Goal: Task Accomplishment & Management: Manage account settings

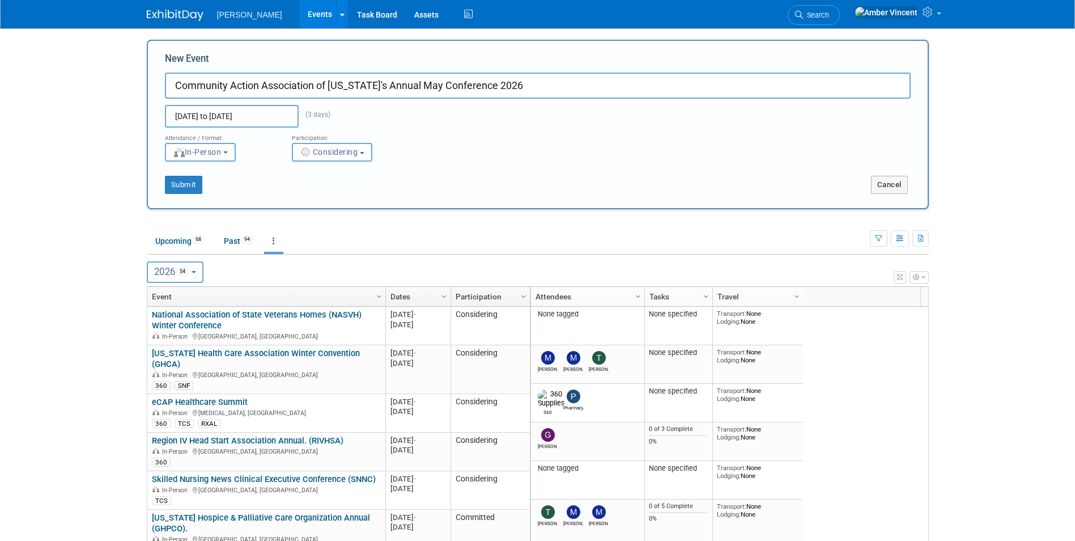
select select "2"
click at [193, 188] on button "Submit" at bounding box center [183, 185] width 37 height 18
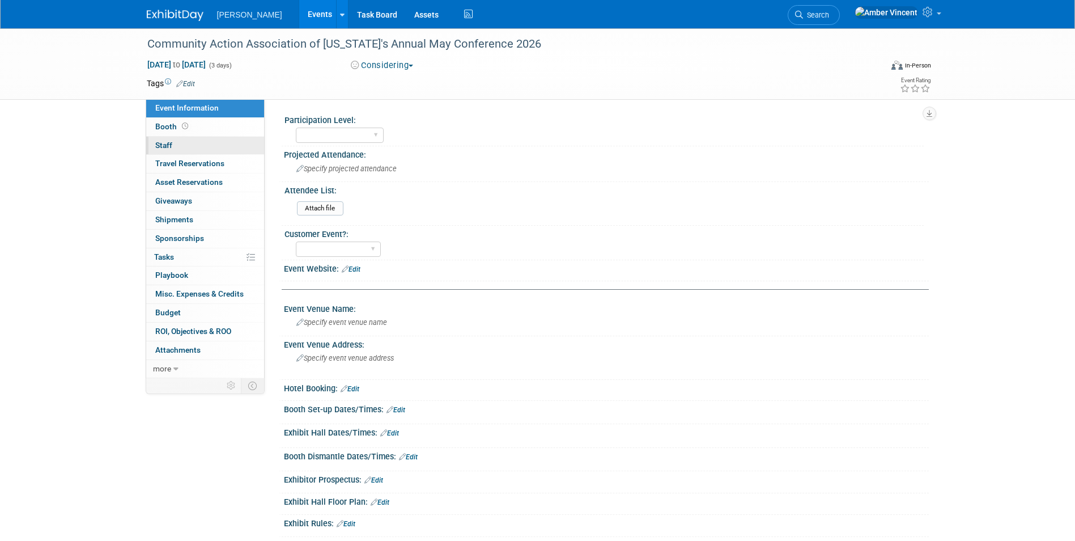
click at [186, 148] on link "0 Staff 0" at bounding box center [205, 146] width 118 height 18
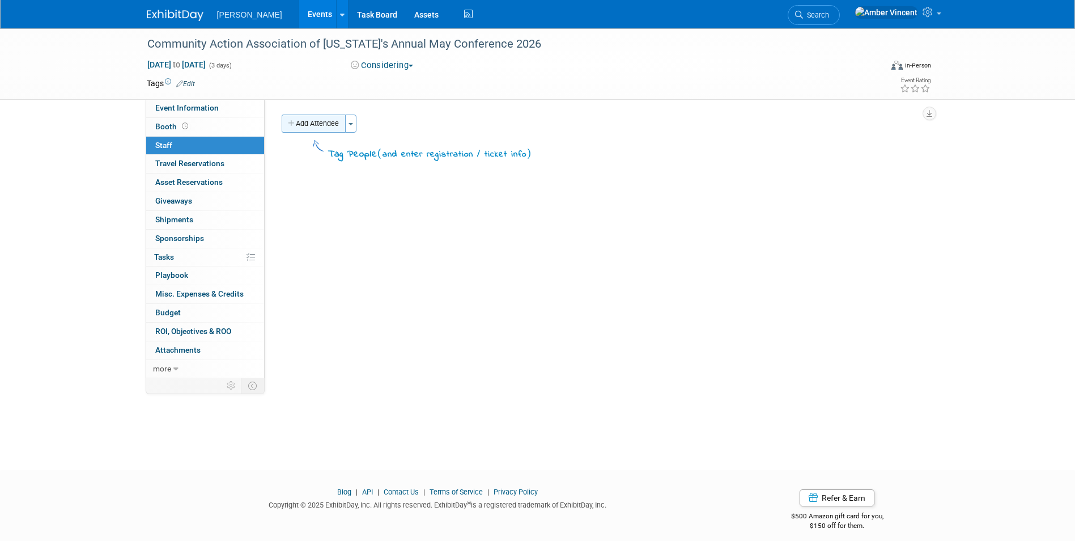
click at [326, 126] on button "Add Attendee" at bounding box center [314, 123] width 64 height 18
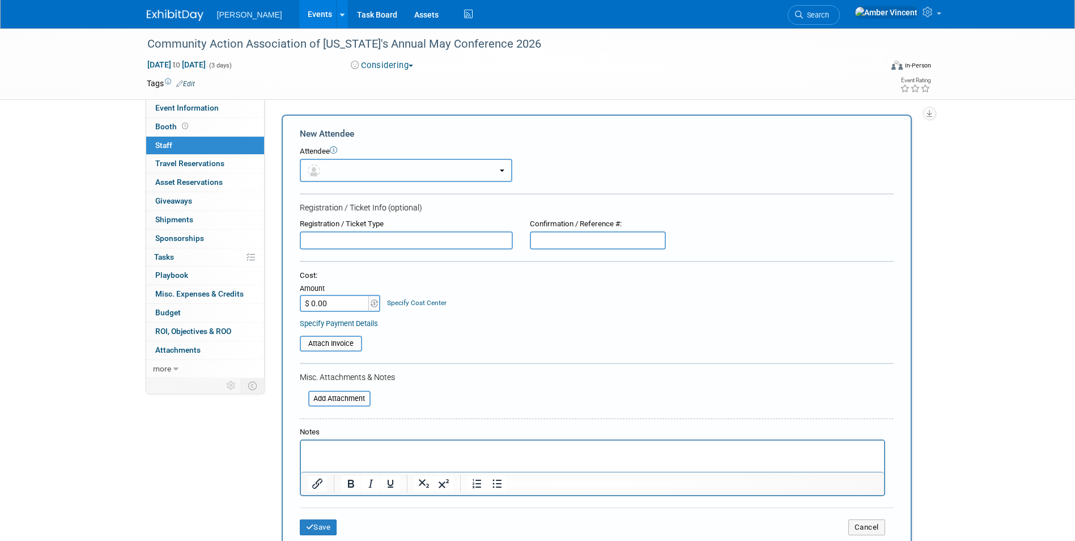
click at [329, 165] on button "button" at bounding box center [406, 170] width 213 height 23
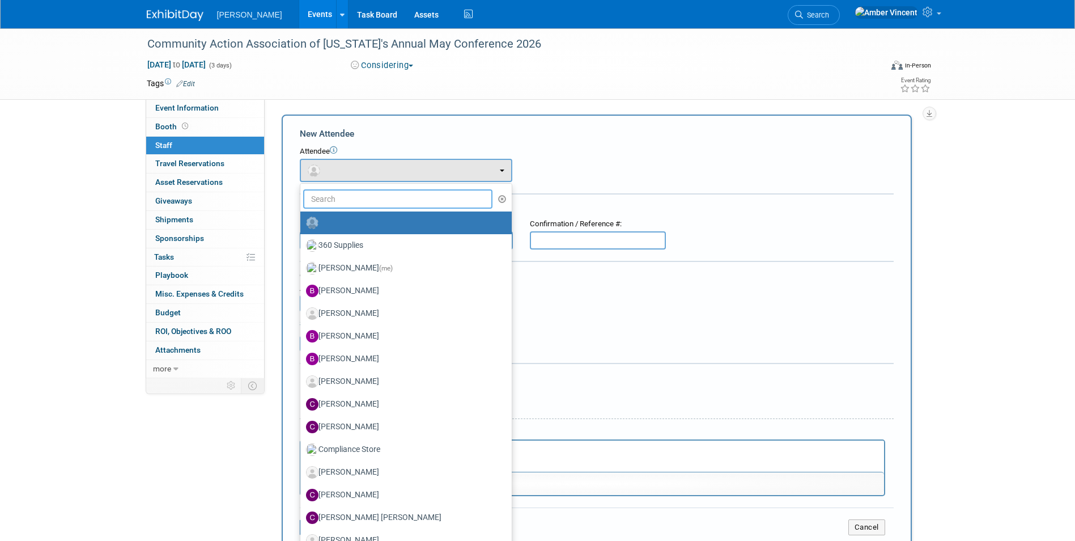
click at [322, 197] on input "text" at bounding box center [398, 198] width 190 height 19
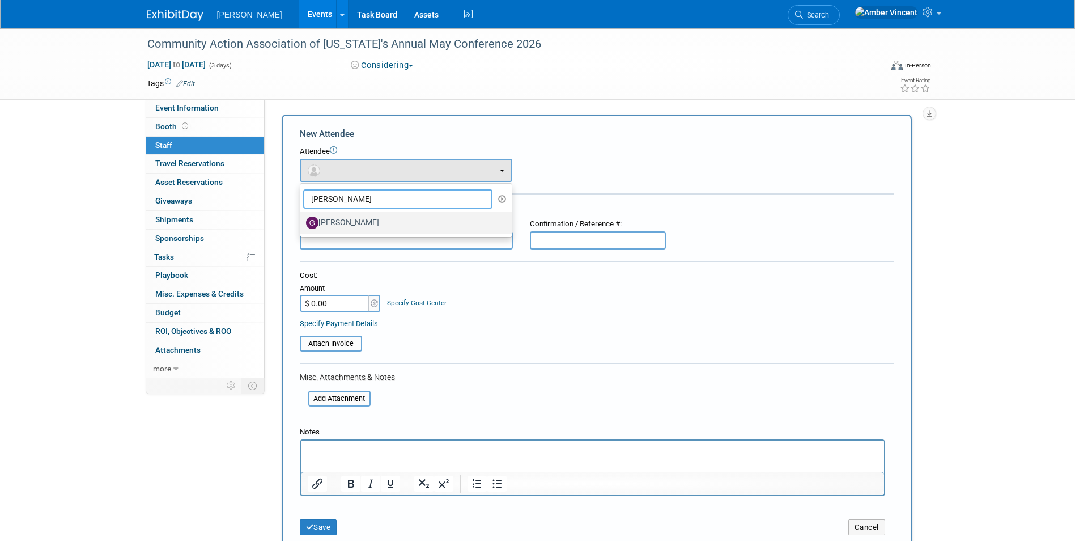
type input "[PERSON_NAME]"
click at [330, 222] on label "[PERSON_NAME]" at bounding box center [403, 223] width 194 height 18
click at [302, 222] on input "[PERSON_NAME]" at bounding box center [298, 221] width 7 height 7
select select "88bfdb83-d7a7-4e7b-85ee-08617a56a54b"
select select "4"
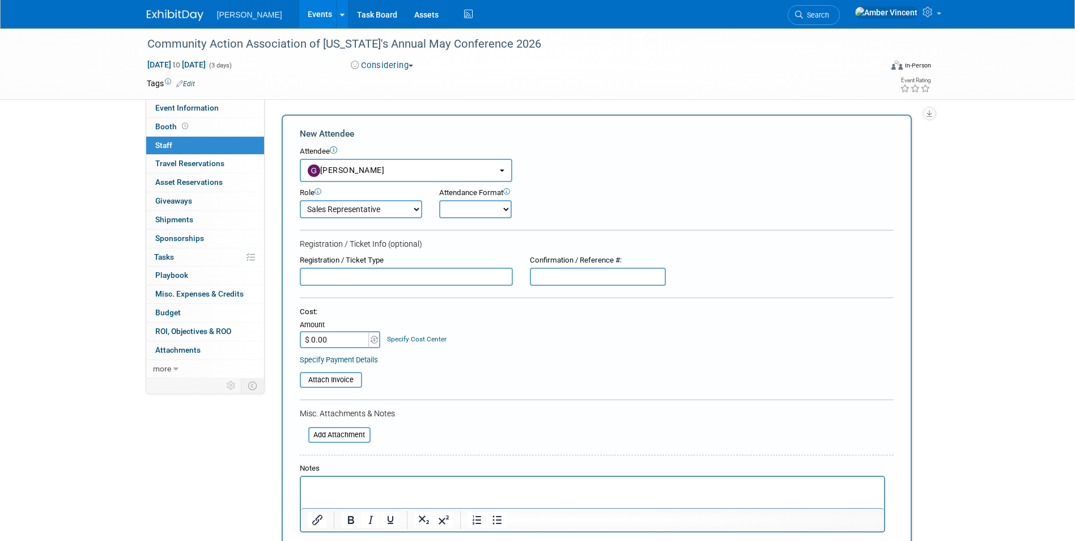
click at [482, 214] on select "Onsite Remote" at bounding box center [475, 209] width 73 height 18
select select "1"
click at [439, 200] on select "Onsite Remote" at bounding box center [475, 209] width 73 height 18
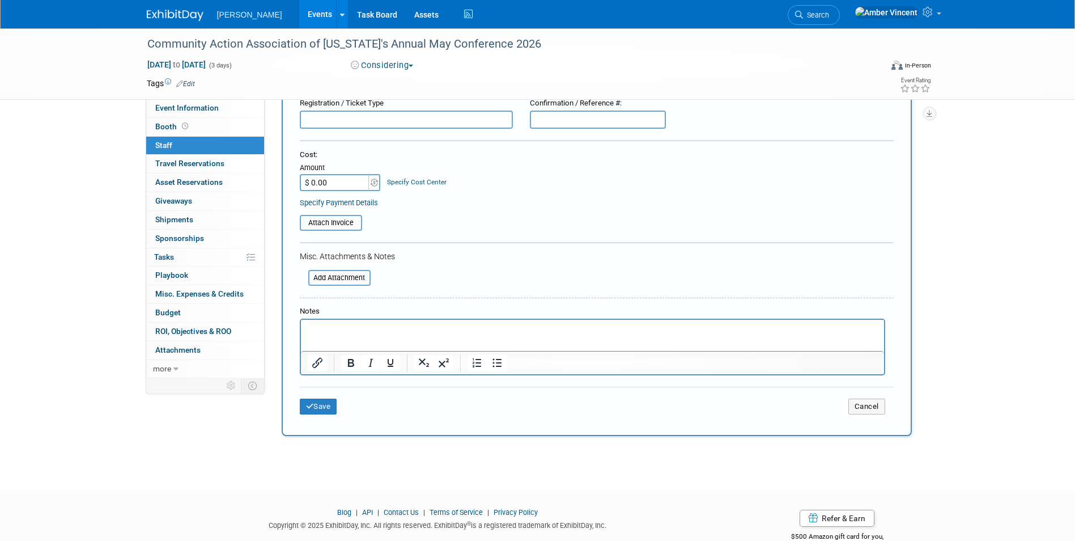
scroll to position [170, 0]
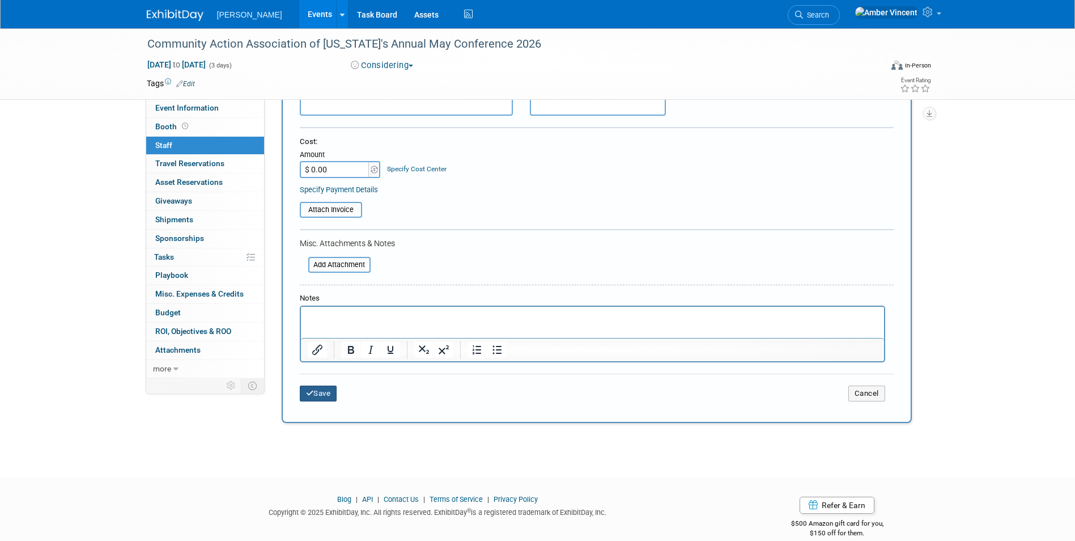
click at [321, 396] on button "Save" at bounding box center [318, 393] width 37 height 16
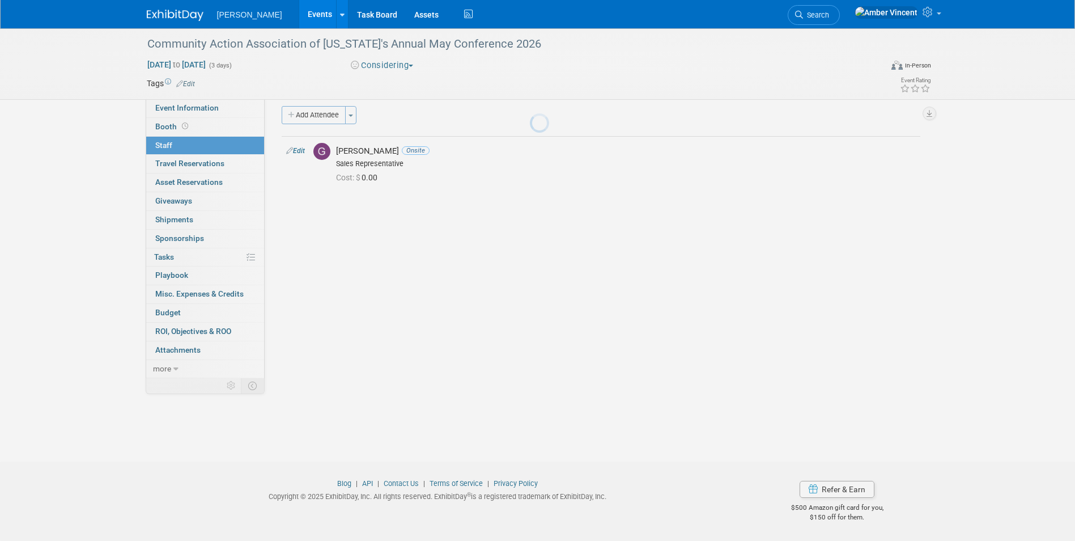
scroll to position [9, 0]
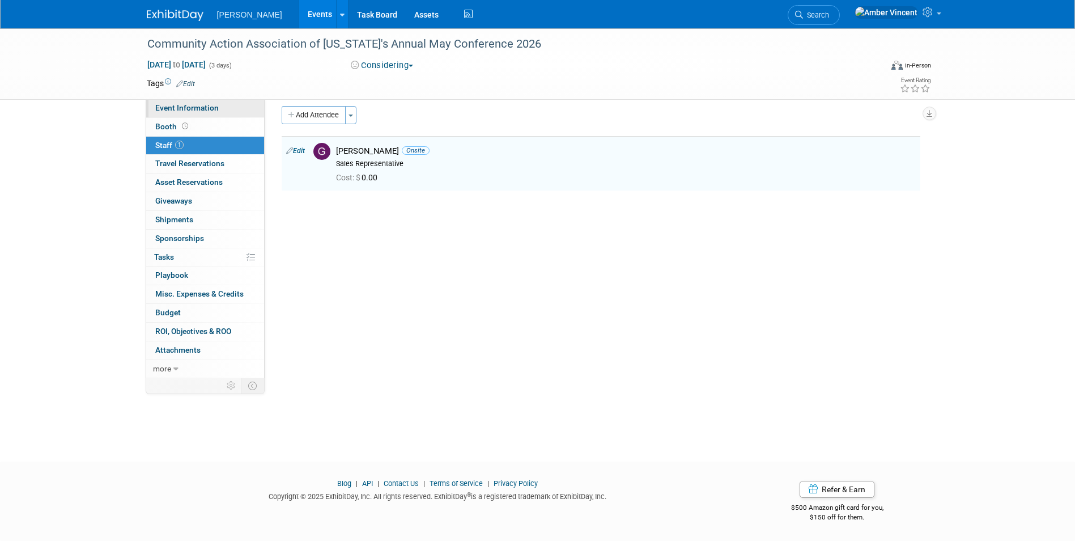
click at [172, 108] on span "Event Information" at bounding box center [186, 107] width 63 height 9
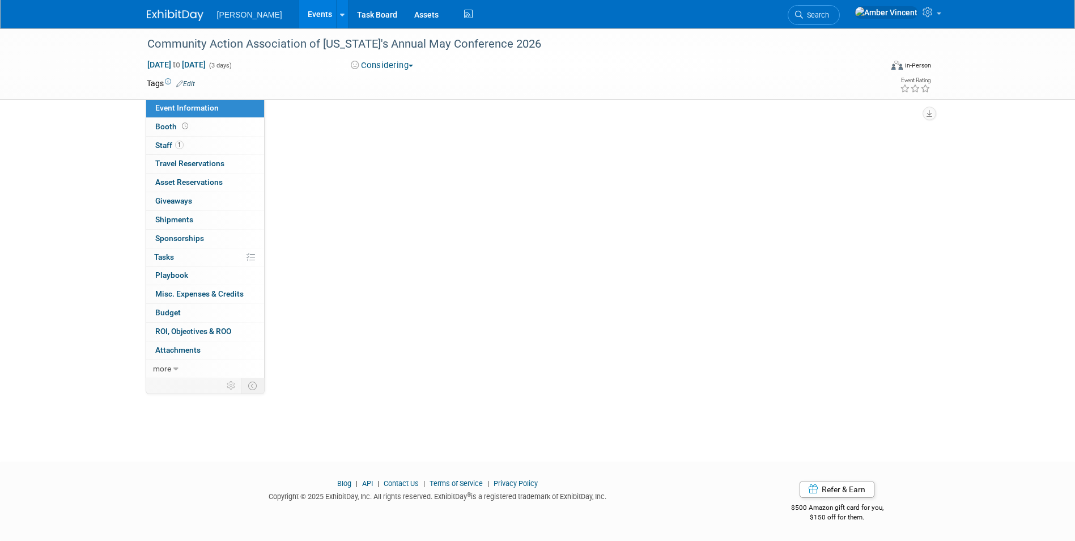
scroll to position [0, 0]
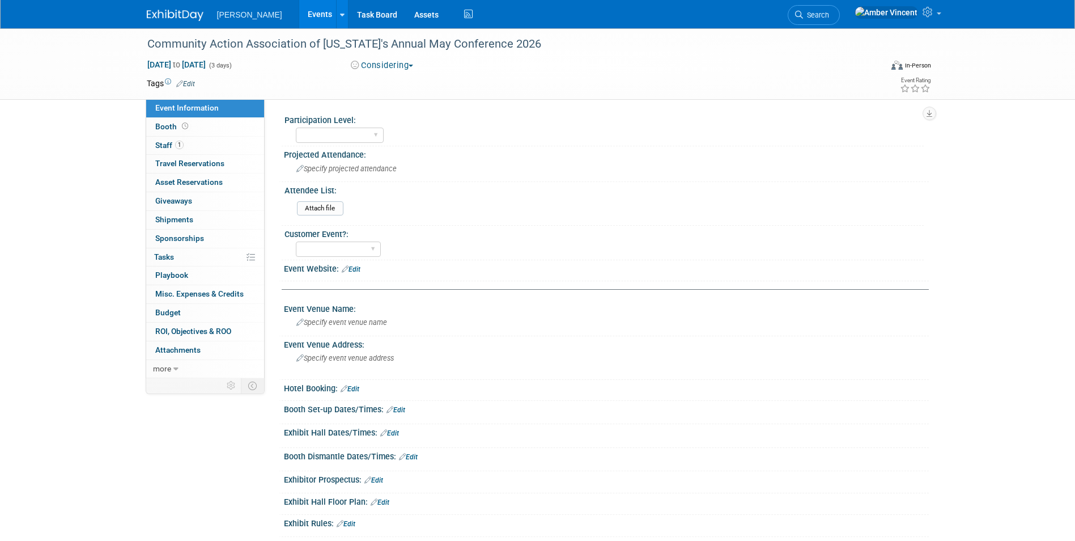
click at [354, 273] on link "Edit" at bounding box center [351, 269] width 19 height 8
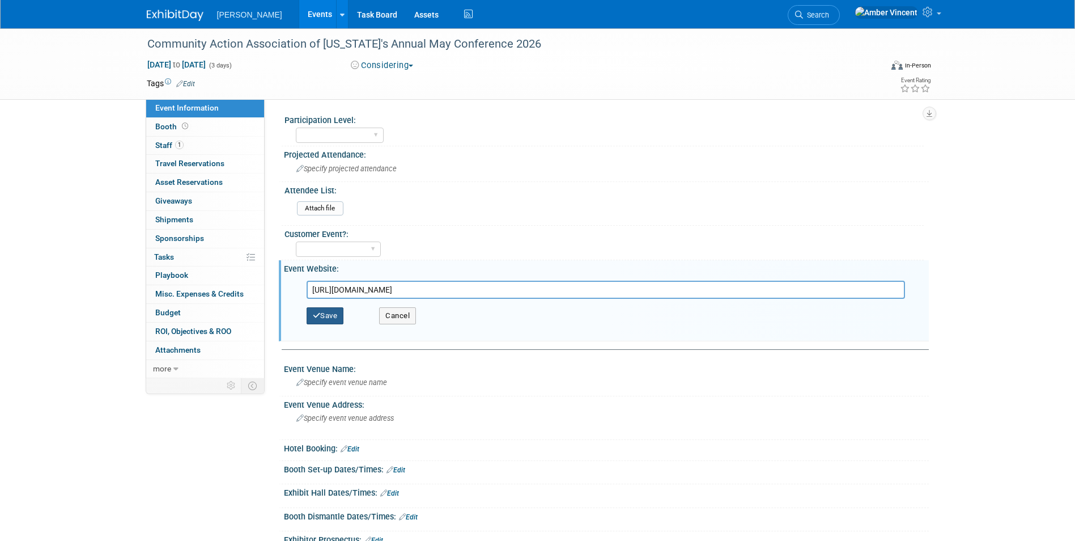
type input "https://caaalabama.org/2025/05/"
click at [335, 321] on button "Save" at bounding box center [325, 315] width 37 height 17
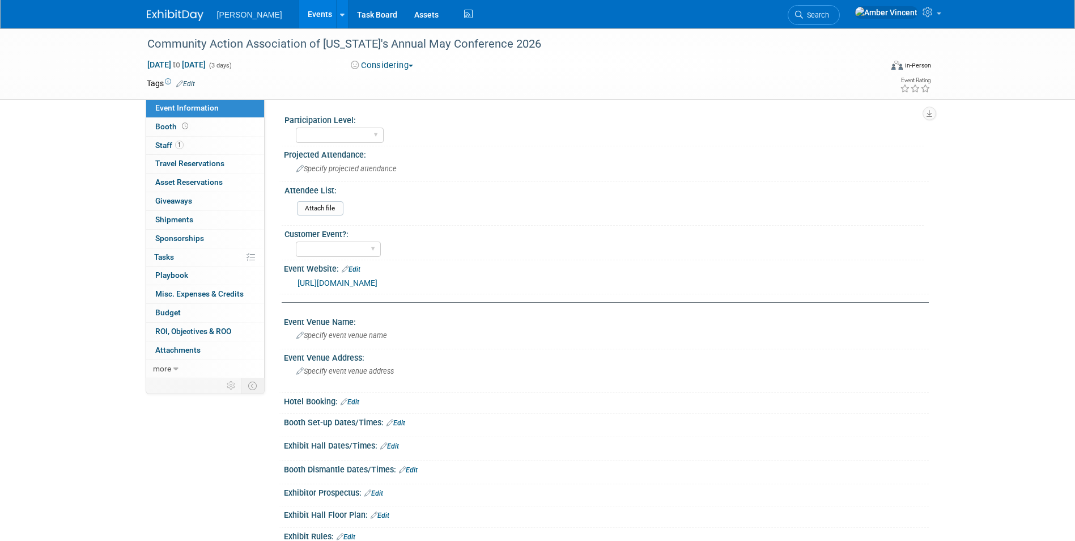
click at [299, 19] on link "Events" at bounding box center [319, 14] width 41 height 28
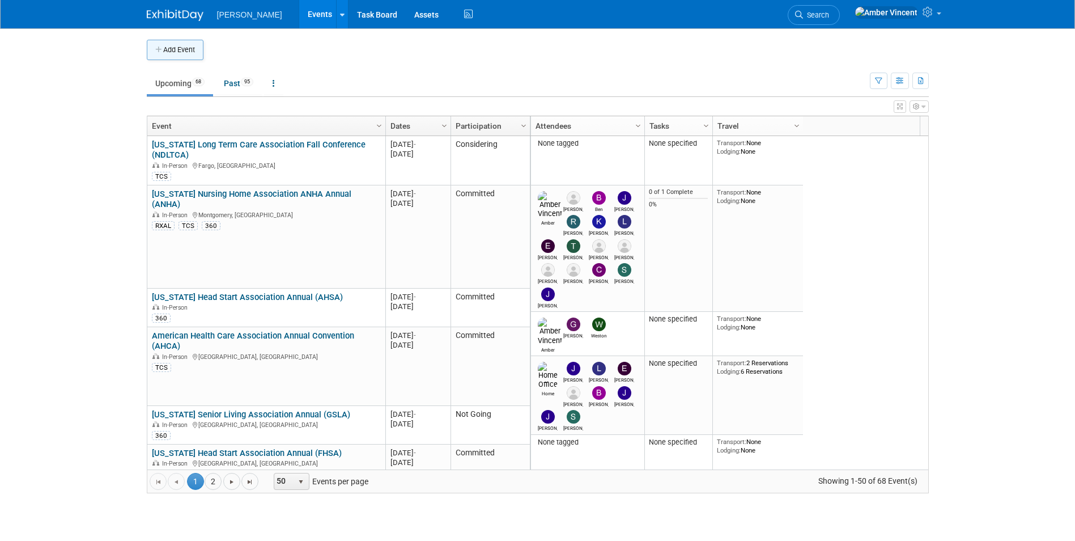
click at [181, 53] on button "Add Event" at bounding box center [175, 50] width 57 height 20
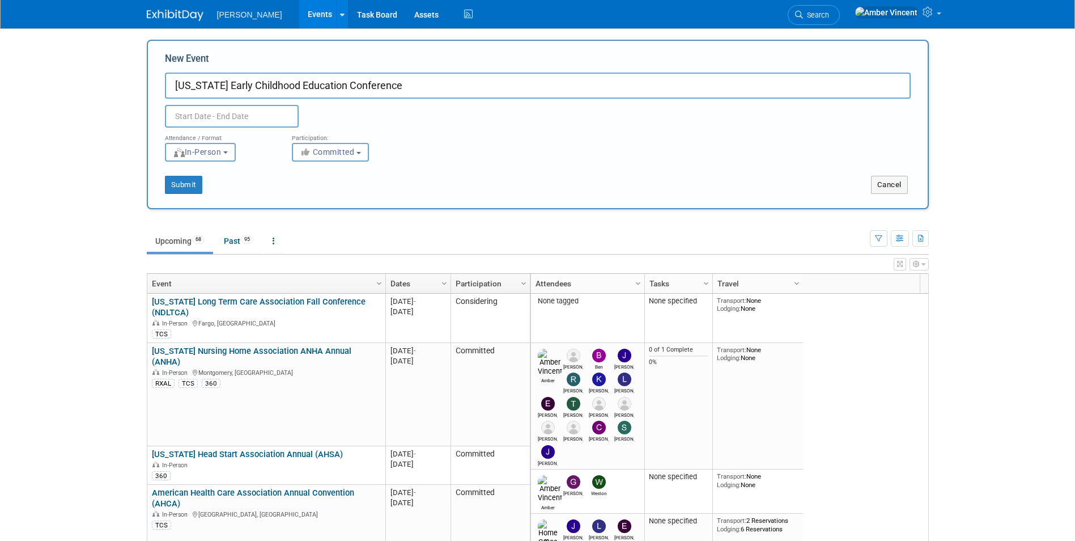
type input "[US_STATE] Early Childhood Education Conference"
click at [189, 118] on body "Turenne Events Add Event Bulk Upload Events Shareable Event Boards Recently Vie…" at bounding box center [537, 270] width 1075 height 541
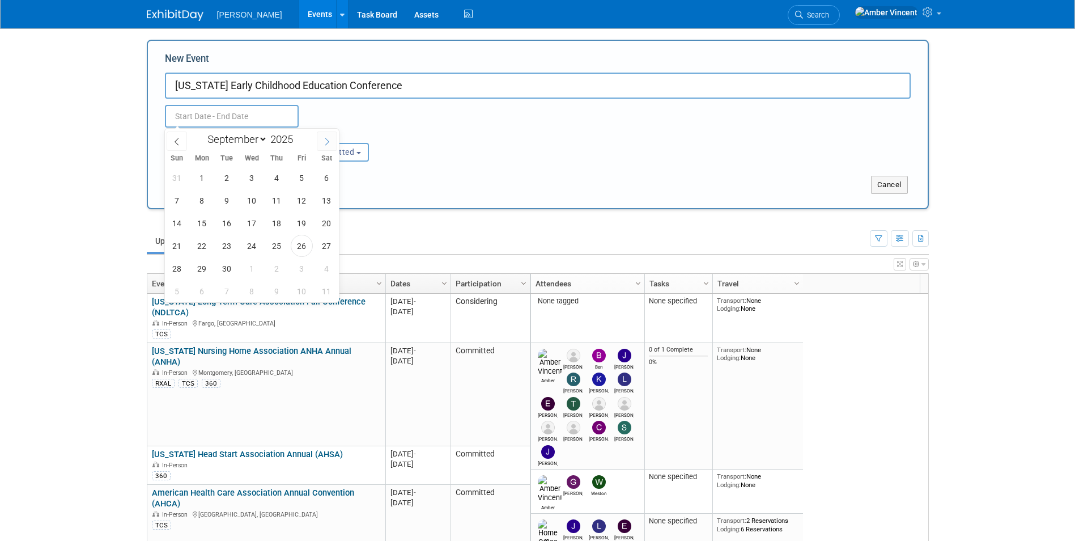
click at [325, 139] on icon at bounding box center [327, 142] width 8 height 8
select select "9"
click at [231, 269] on span "28" at bounding box center [227, 268] width 22 height 22
click at [270, 268] on span "30" at bounding box center [277, 268] width 22 height 22
type input "[DATE] to [DATE]"
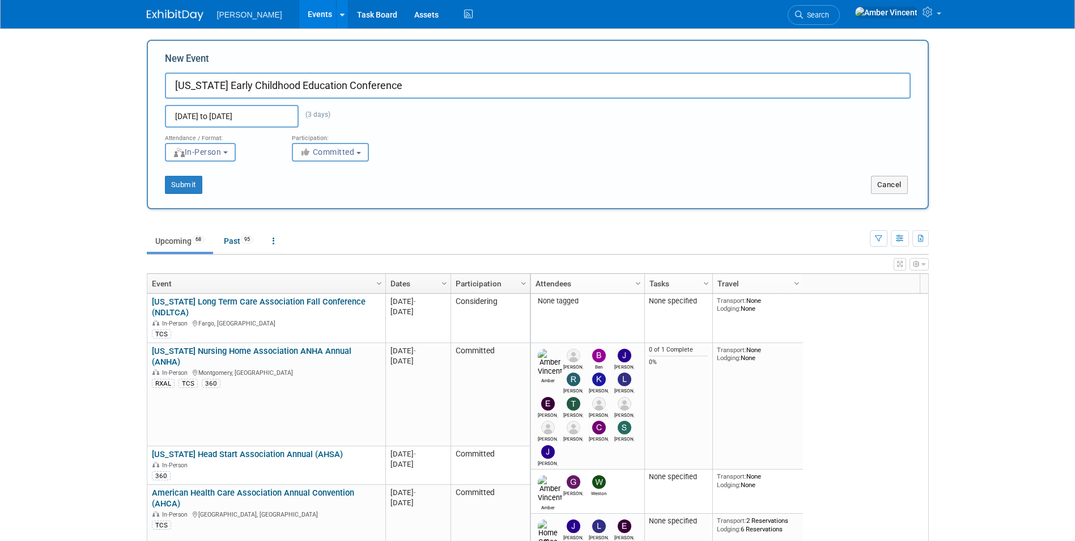
click at [325, 155] on span "Committed" at bounding box center [327, 151] width 55 height 9
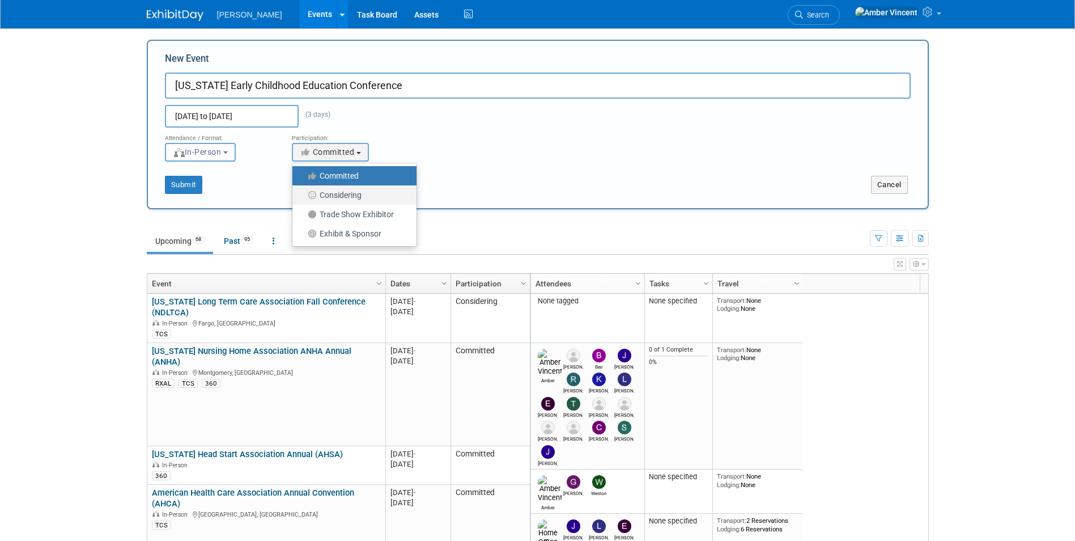
drag, startPoint x: 340, startPoint y: 190, endPoint x: 333, endPoint y: 192, distance: 7.0
click at [340, 192] on label "Considering" at bounding box center [351, 195] width 107 height 15
click at [303, 192] on input "Considering" at bounding box center [298, 195] width 7 height 7
select select "2"
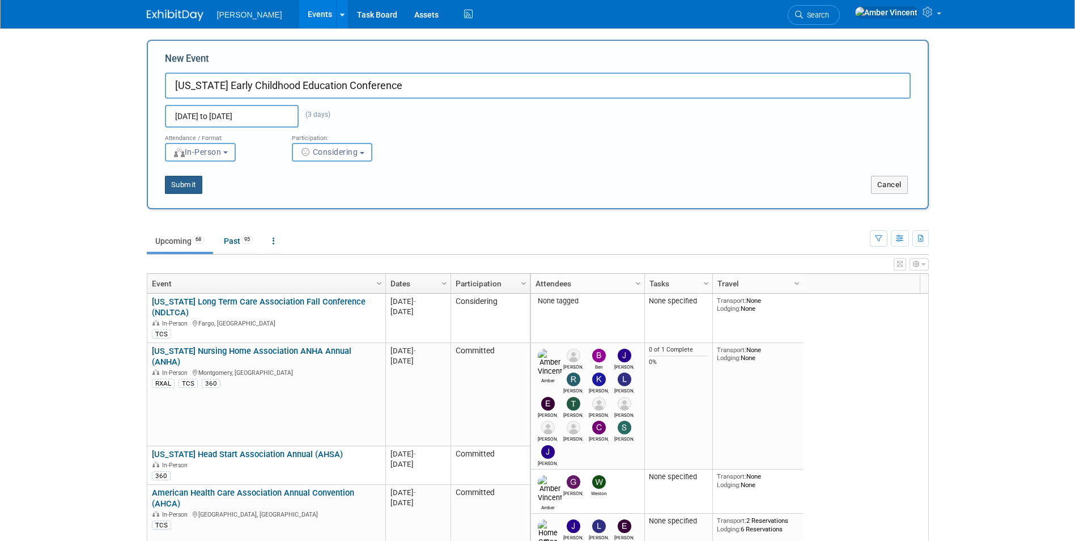
click at [188, 181] on button "Submit" at bounding box center [183, 185] width 37 height 18
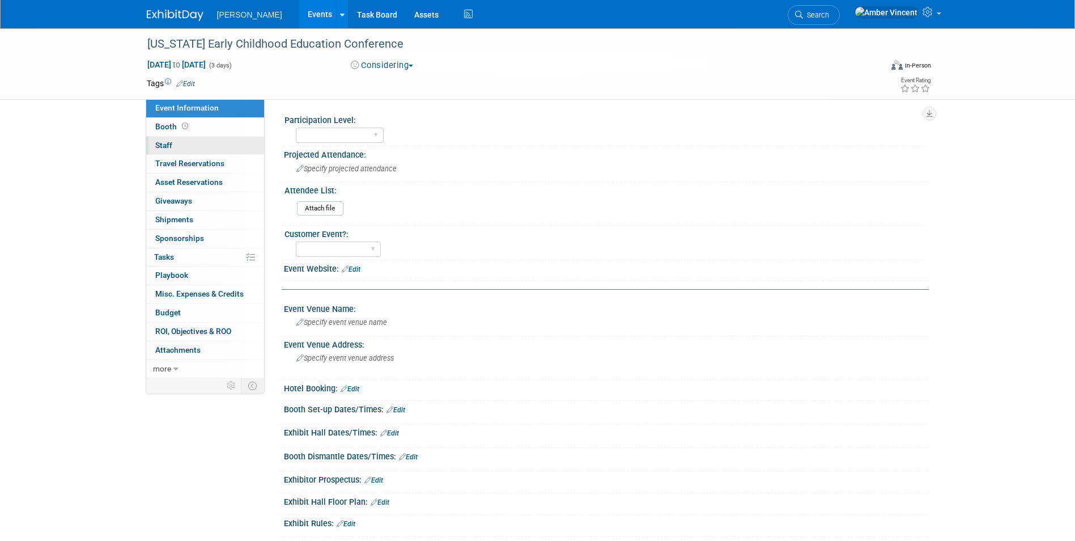
click at [197, 149] on link "0 Staff 0" at bounding box center [205, 146] width 118 height 18
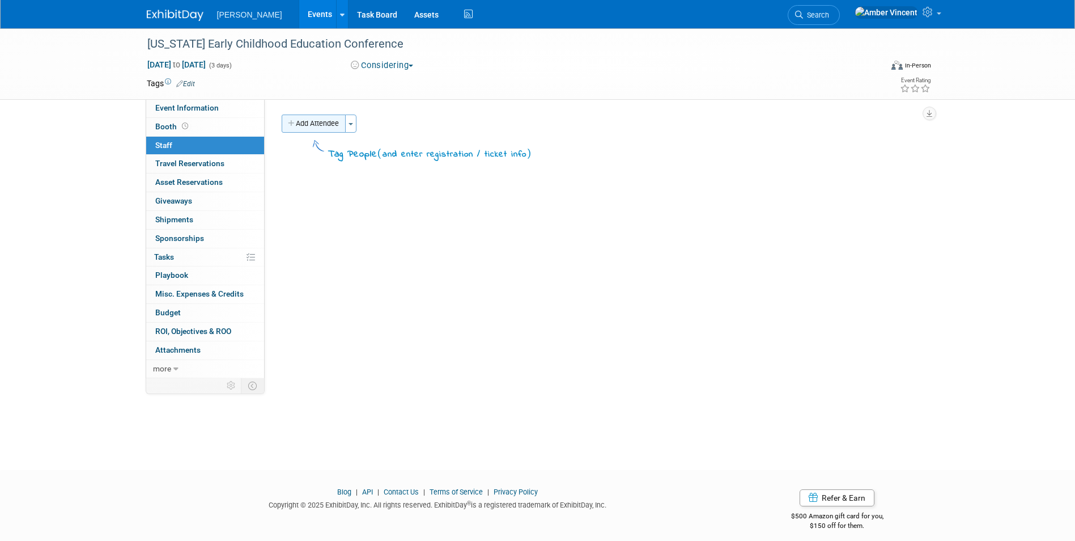
click at [328, 131] on button "Add Attendee" at bounding box center [314, 123] width 64 height 18
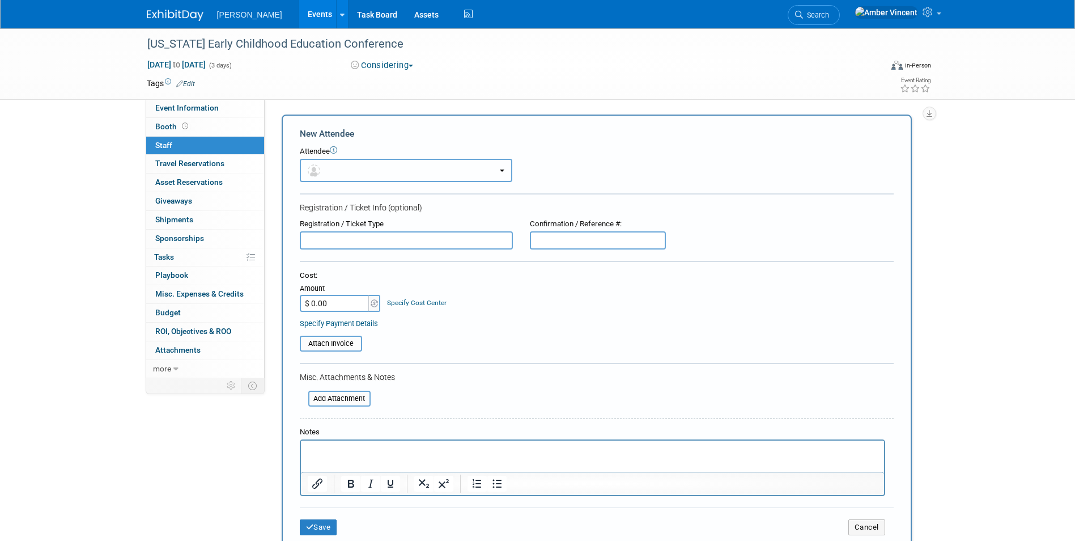
click at [341, 172] on button "button" at bounding box center [406, 170] width 213 height 23
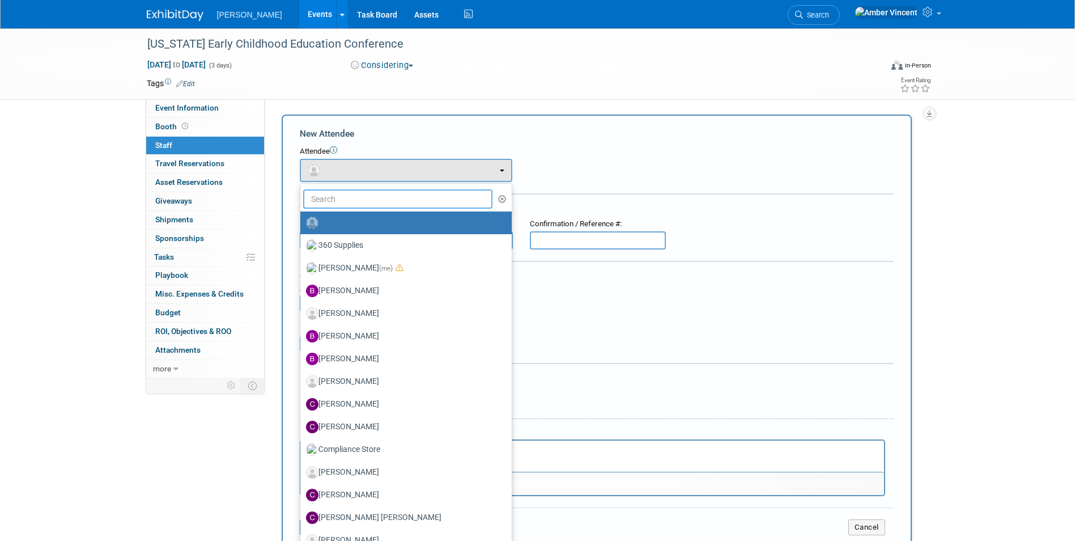
click at [341, 196] on input "text" at bounding box center [398, 198] width 190 height 19
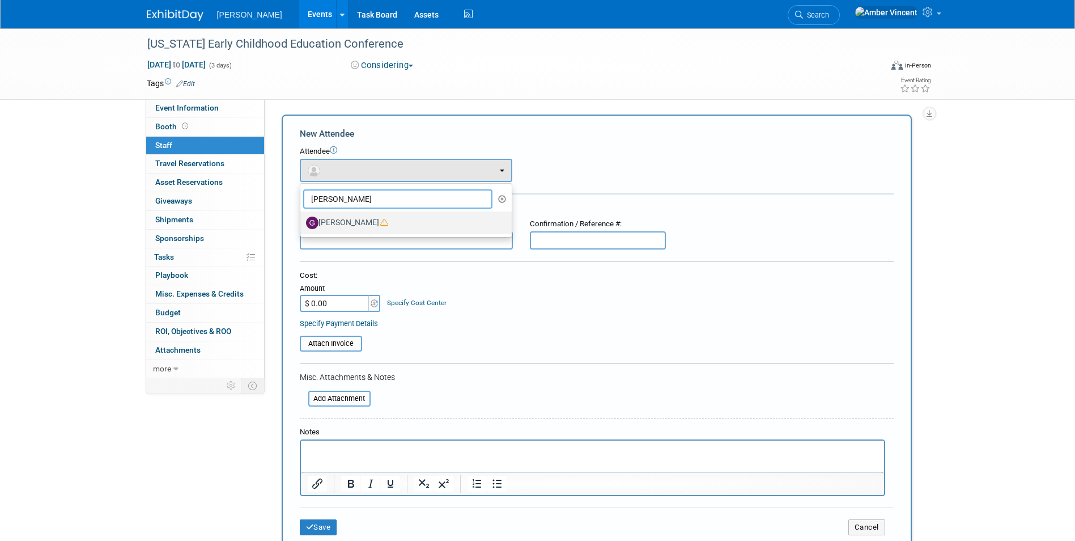
type input "greg"
click at [353, 221] on label "[PERSON_NAME]" at bounding box center [403, 223] width 194 height 18
click at [302, 221] on input "[PERSON_NAME]" at bounding box center [298, 221] width 7 height 7
select select "88bfdb83-d7a7-4e7b-85ee-08617a56a54b"
select select "4"
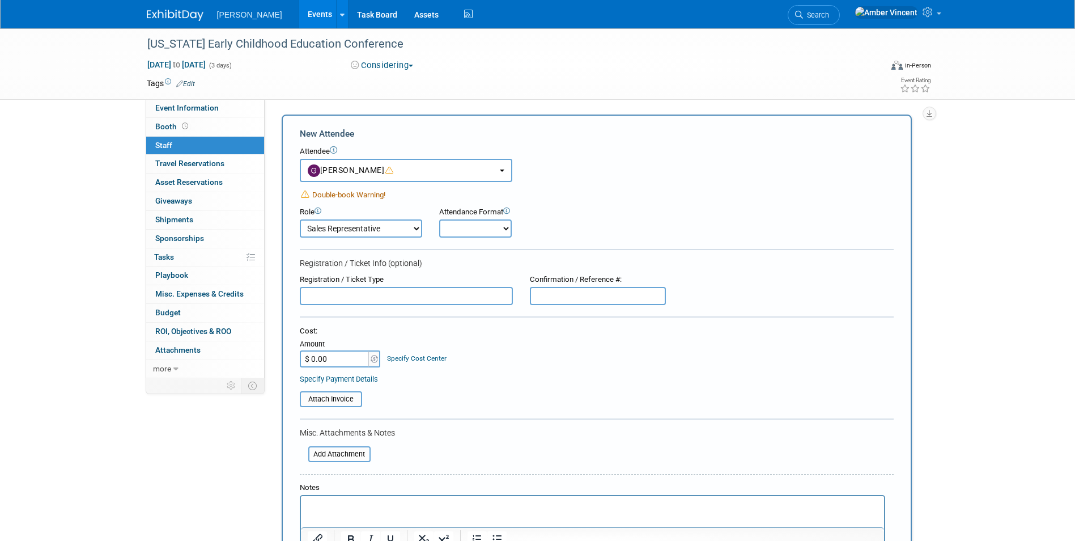
click at [470, 224] on select "Onsite Remote" at bounding box center [475, 228] width 73 height 18
select select "1"
click at [439, 219] on select "Onsite Remote" at bounding box center [475, 228] width 73 height 18
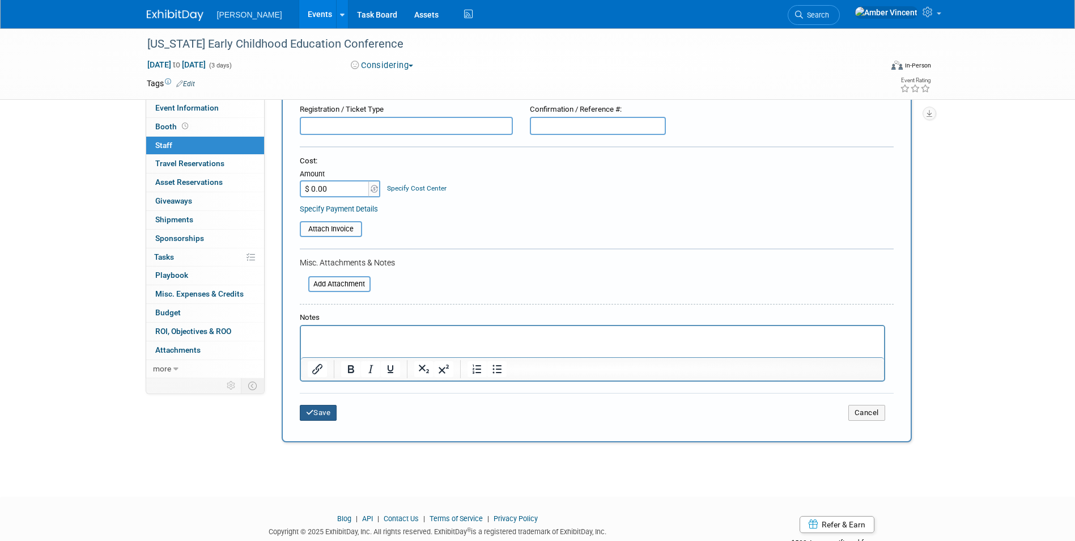
click at [324, 417] on button "Save" at bounding box center [318, 413] width 37 height 16
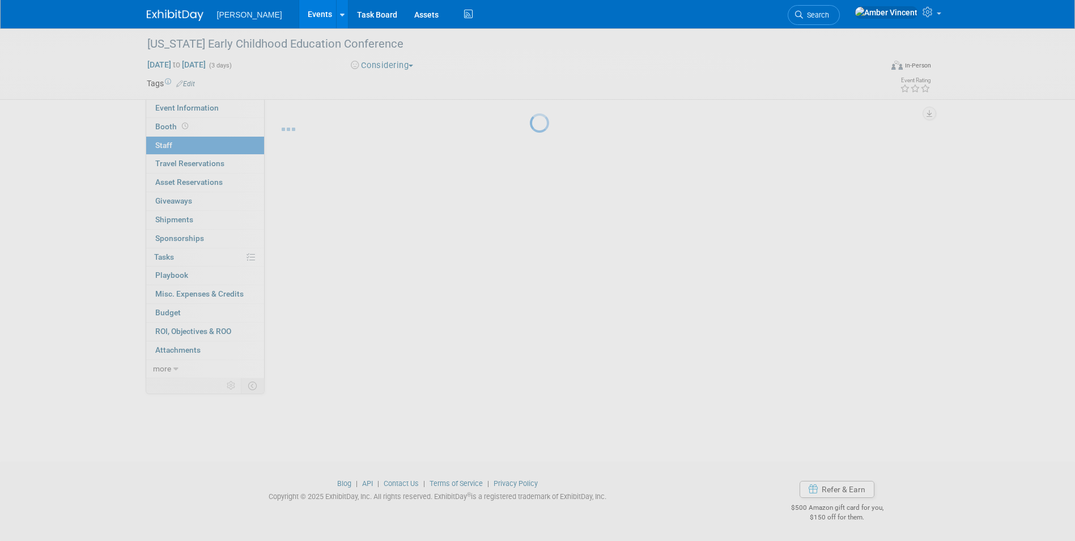
scroll to position [9, 0]
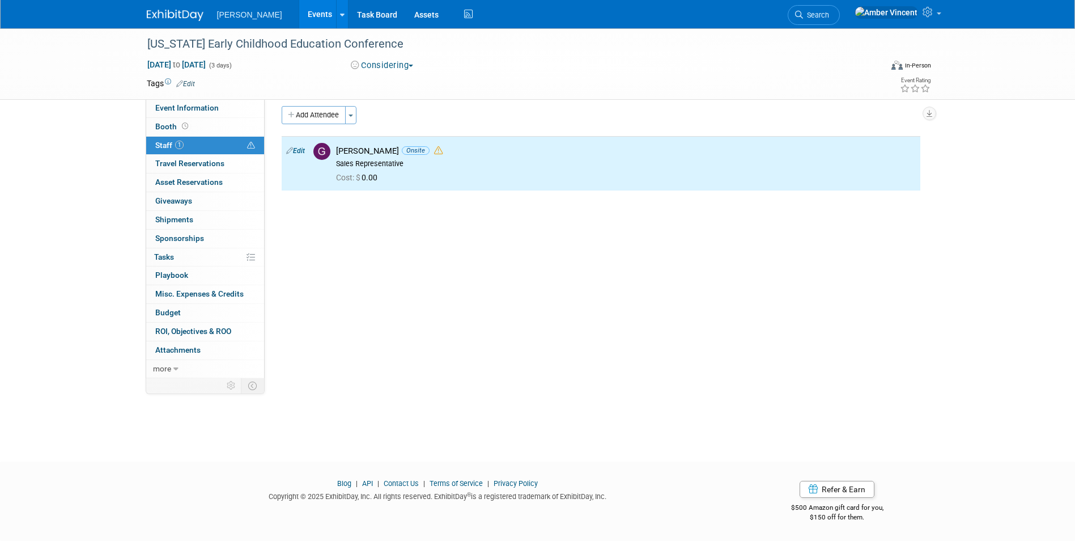
click at [413, 65] on span "button" at bounding box center [411, 66] width 5 height 2
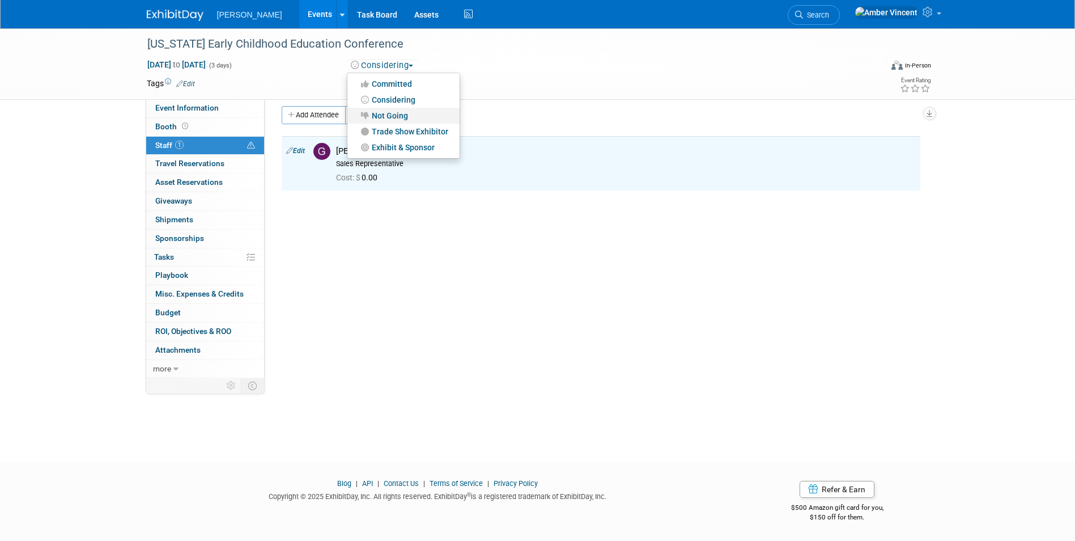
click at [394, 116] on link "Not Going" at bounding box center [403, 116] width 112 height 16
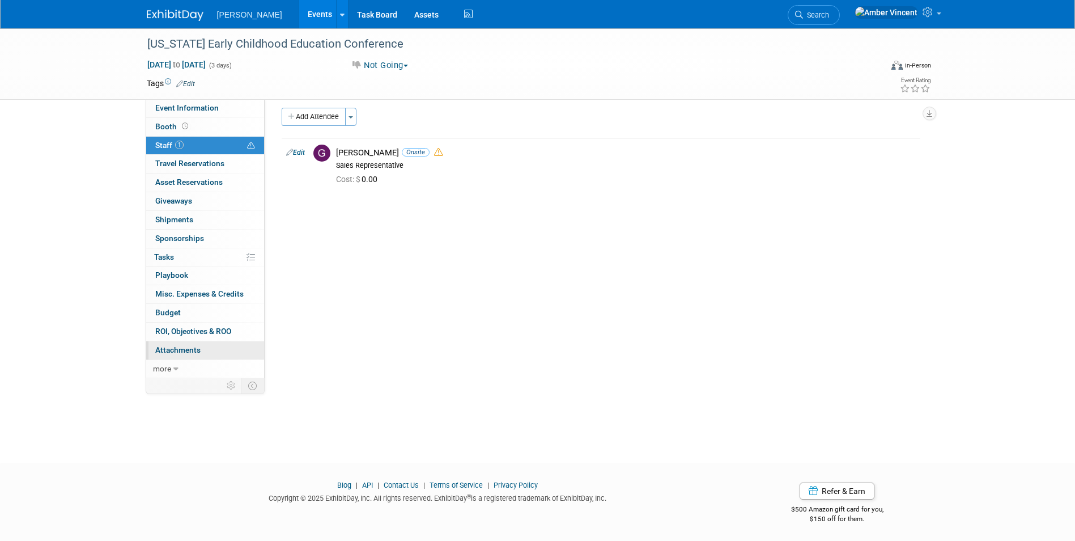
scroll to position [9, 0]
click at [173, 360] on link "more" at bounding box center [205, 369] width 118 height 18
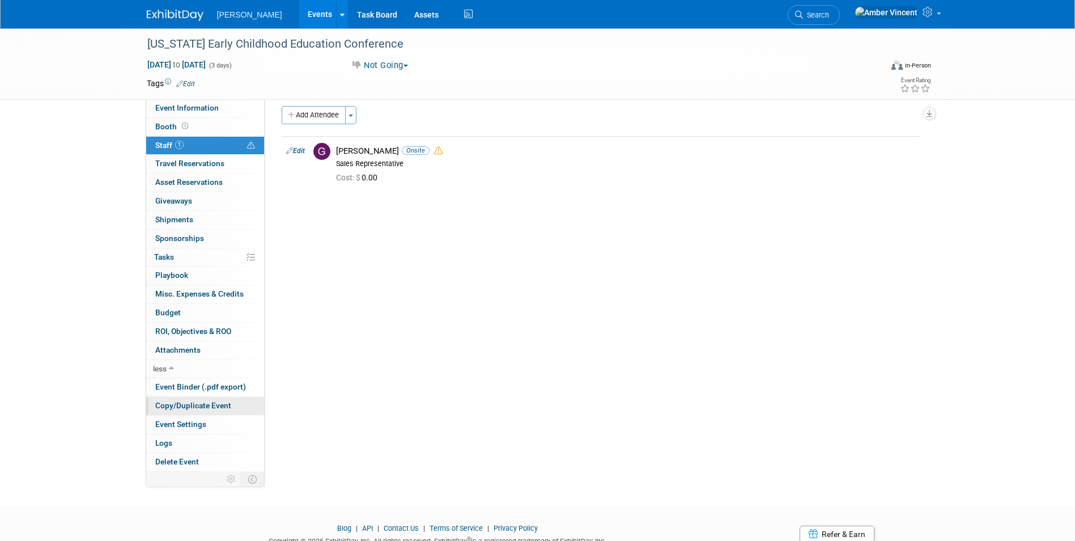
click at [203, 406] on span "Copy/Duplicate Event" at bounding box center [193, 405] width 76 height 9
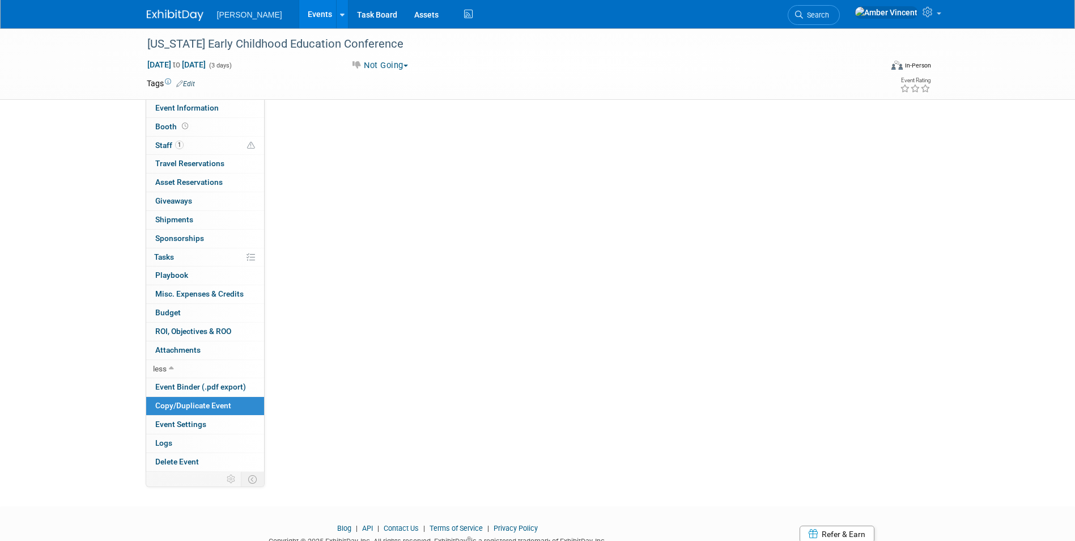
scroll to position [0, 0]
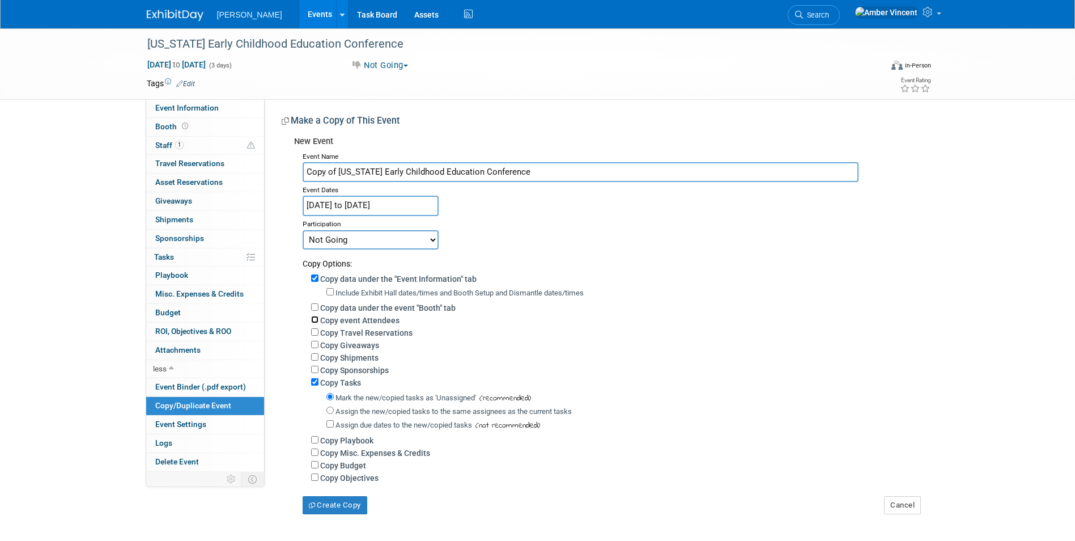
click at [313, 319] on input "Copy event Attendees" at bounding box center [314, 319] width 7 height 7
checkbox input "true"
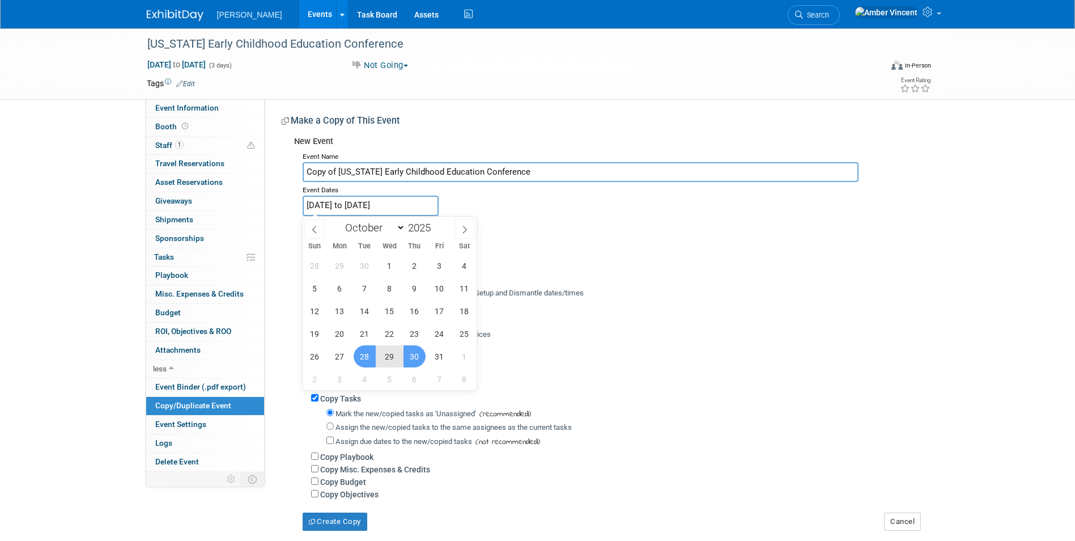
click at [405, 204] on input "[DATE] to [DATE]" at bounding box center [371, 206] width 136 height 20
click at [437, 222] on span at bounding box center [435, 224] width 8 height 7
click at [437, 230] on span at bounding box center [435, 230] width 8 height 7
click at [436, 223] on span at bounding box center [435, 224] width 8 height 7
type input "2026"
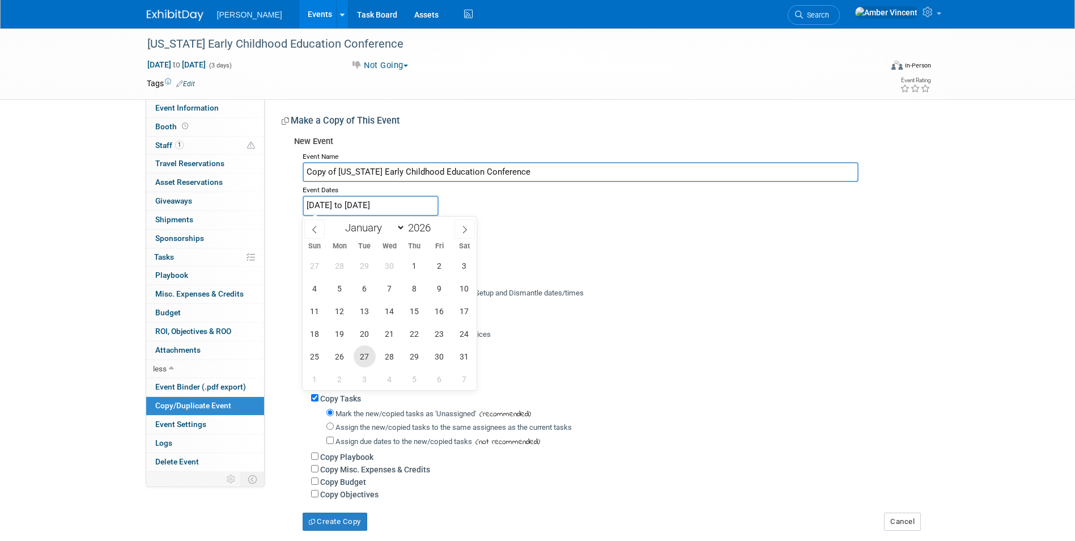
click at [366, 355] on span "27" at bounding box center [365, 356] width 22 height 22
click at [417, 357] on span "29" at bounding box center [414, 356] width 22 height 22
type input "Oct 27, 2026 to Oct 29, 2026"
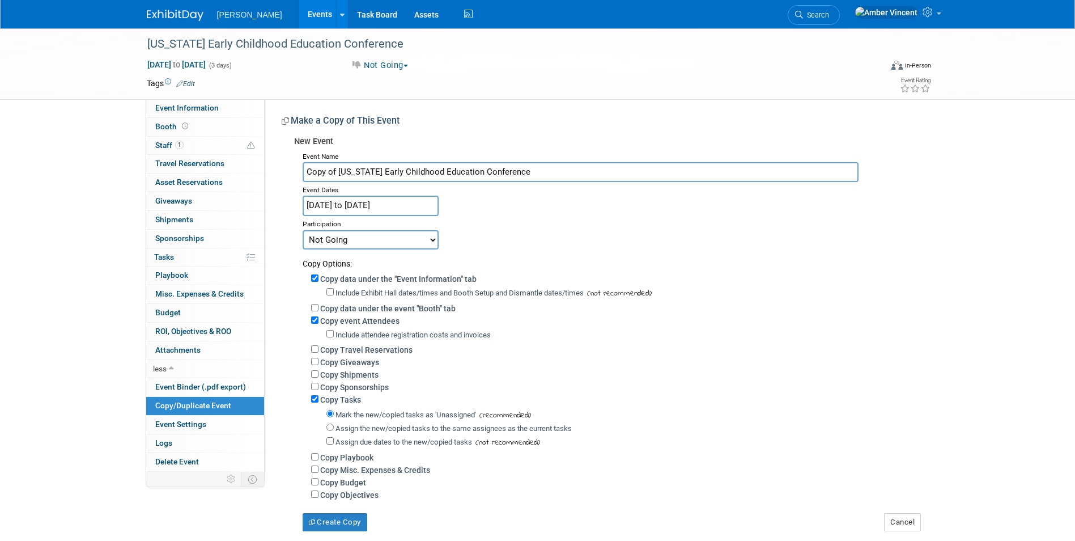
click at [410, 238] on select "Committed Considering Not Going Trade Show Exhibitor Exhibit & Sponsor" at bounding box center [371, 239] width 136 height 19
select select "2"
click at [303, 230] on select "Committed Considering Not Going Trade Show Exhibitor Exhibit & Sponsor" at bounding box center [371, 239] width 136 height 19
click at [193, 82] on link "Edit" at bounding box center [185, 84] width 19 height 8
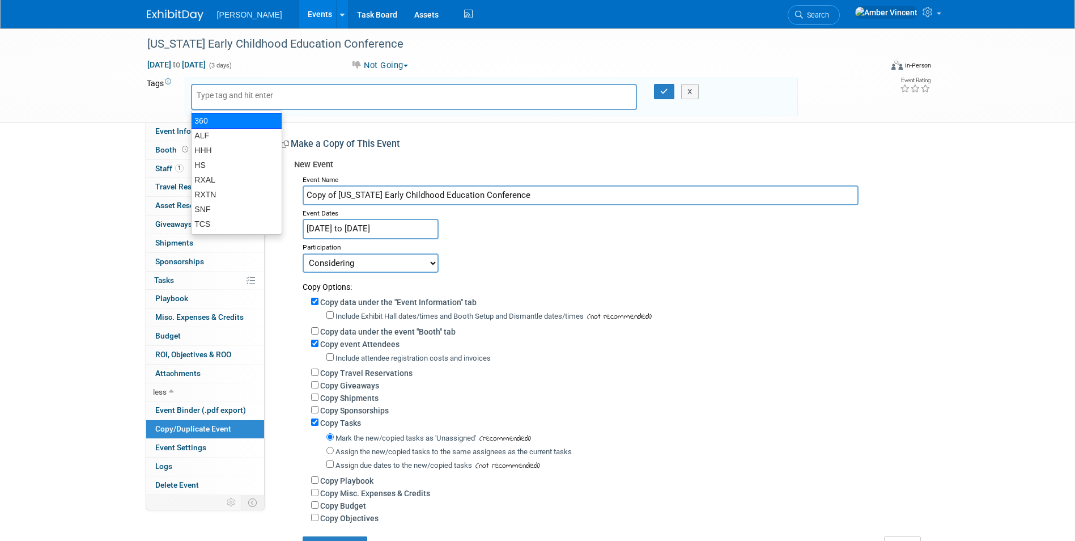
click at [219, 120] on div "360" at bounding box center [236, 121] width 91 height 16
type input "360"
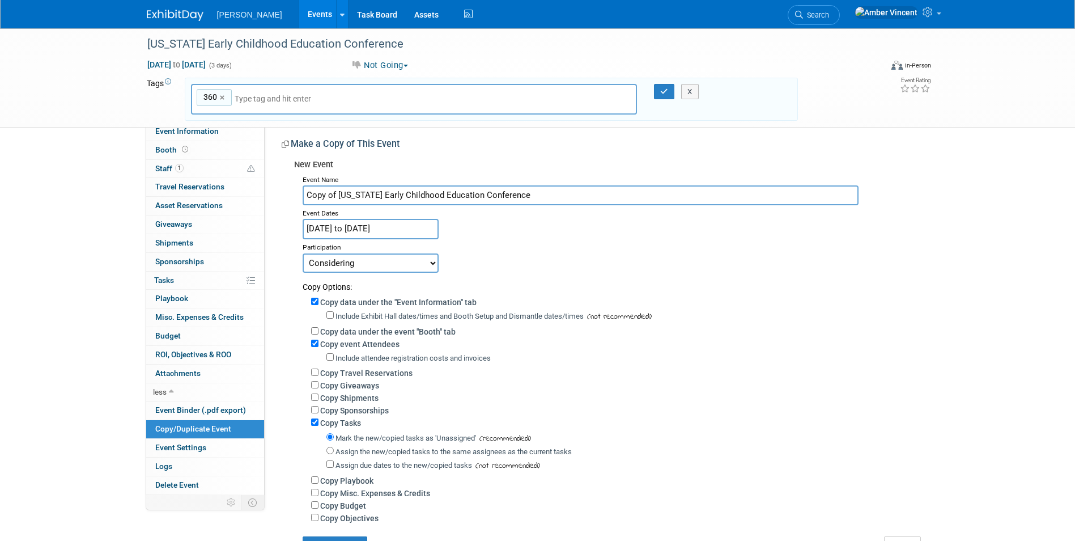
click at [251, 101] on input "text" at bounding box center [314, 98] width 159 height 11
type input "H"
click at [219, 138] on div "HS" at bounding box center [270, 140] width 159 height 16
type input "360, HS"
click at [660, 91] on icon "button" at bounding box center [664, 91] width 8 height 7
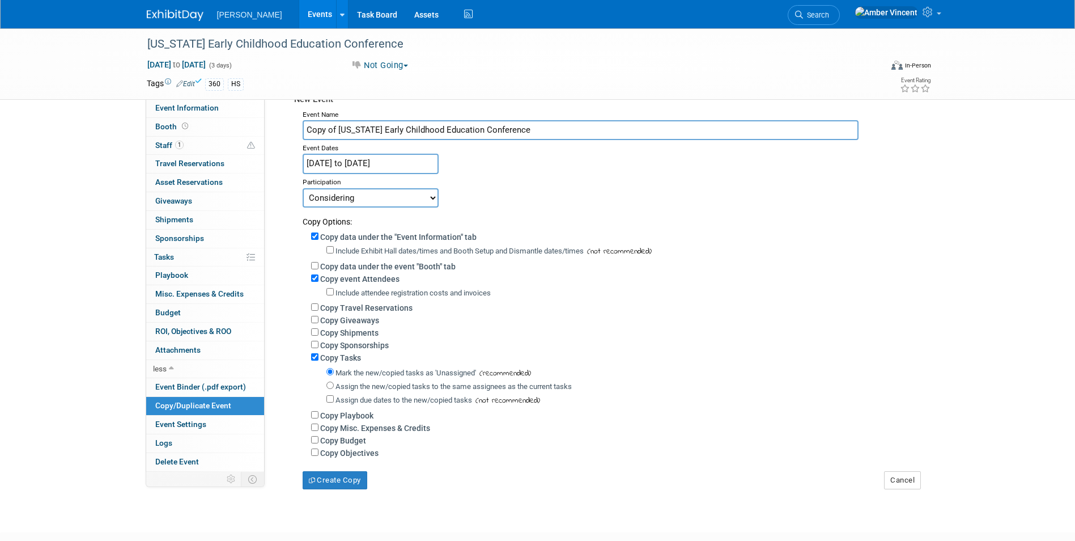
scroll to position [113, 0]
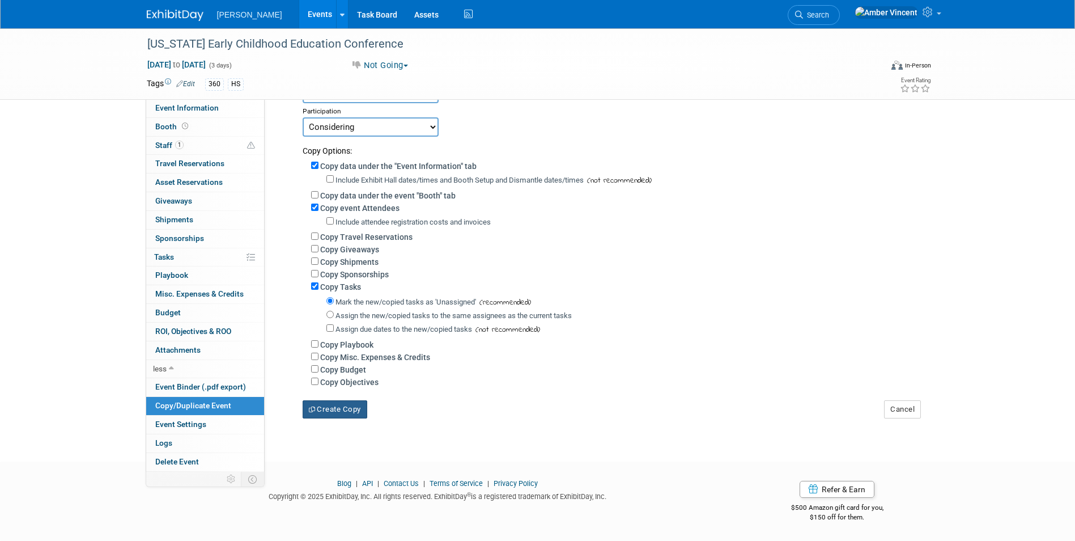
click at [345, 414] on button "Create Copy" at bounding box center [335, 409] width 65 height 18
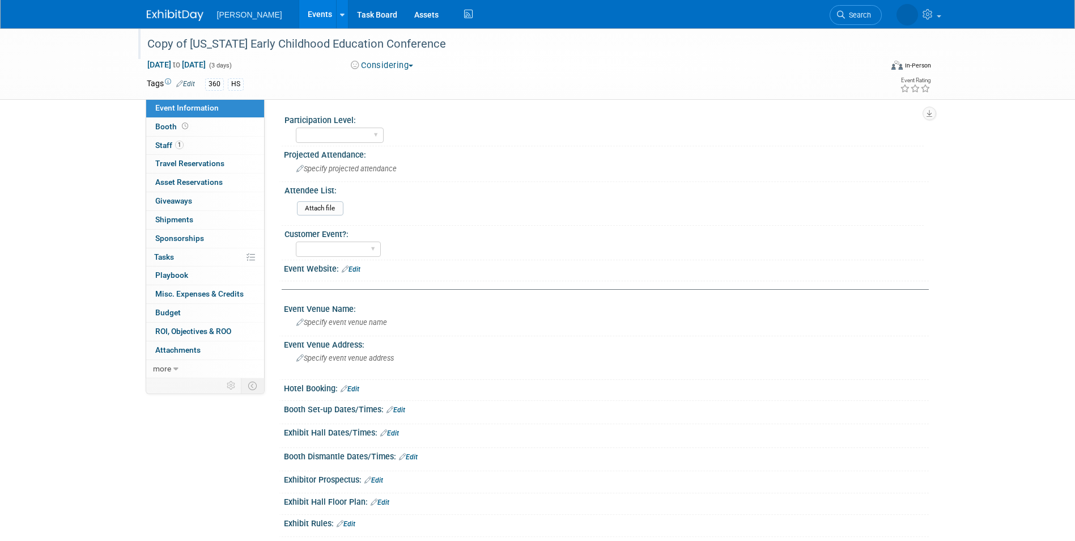
click at [401, 44] on div "Copy of [US_STATE] Early Childhood Education Conference" at bounding box center [503, 44] width 721 height 20
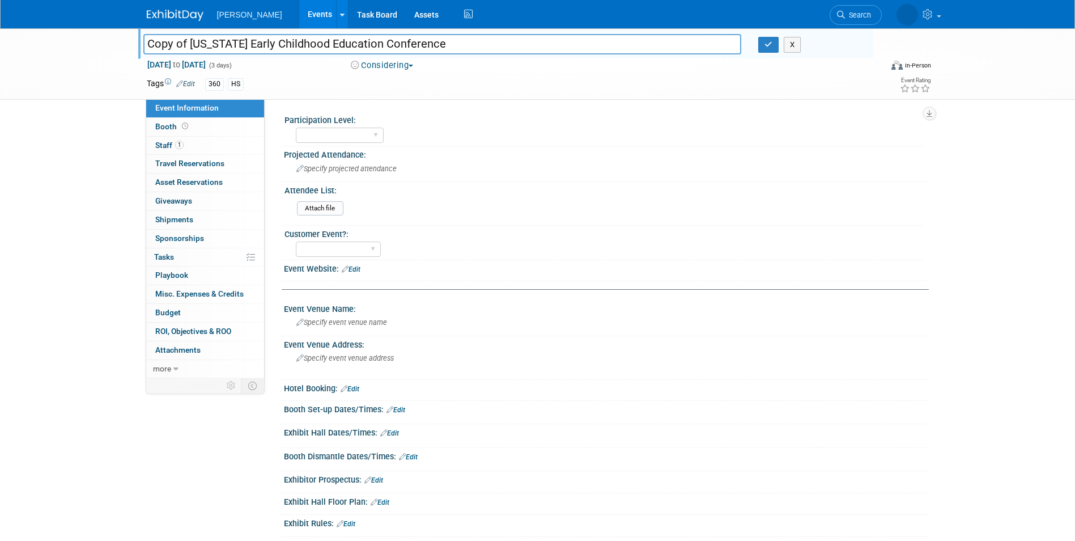
drag, startPoint x: 188, startPoint y: 43, endPoint x: 116, endPoint y: 37, distance: 71.6
click at [116, 37] on div "Copy of [US_STATE] Early Childhood Education Conference Copy of [US_STATE] Earl…" at bounding box center [537, 63] width 1075 height 71
type input "[US_STATE] Early Childhood Education Conference"
click at [764, 48] on icon "button" at bounding box center [768, 44] width 8 height 7
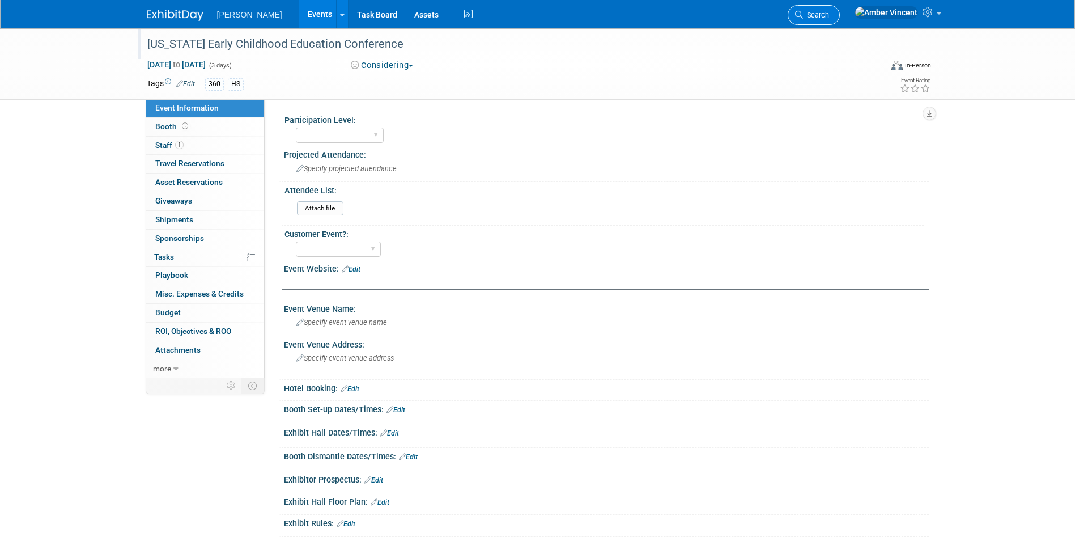
click at [829, 15] on span "Search" at bounding box center [816, 15] width 26 height 9
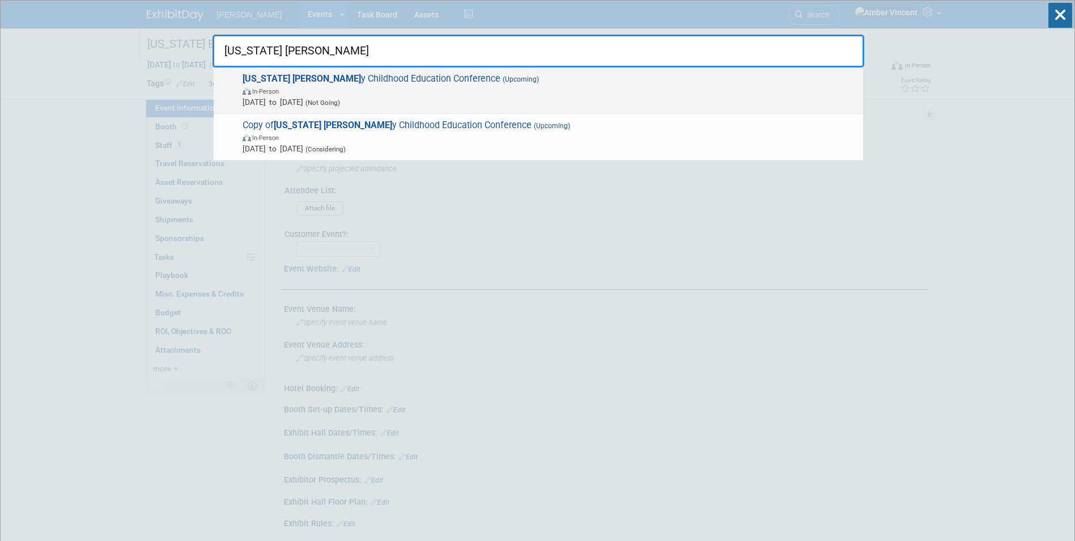
type input "[US_STATE] [PERSON_NAME]"
click at [444, 92] on span "In-Person" at bounding box center [550, 90] width 615 height 11
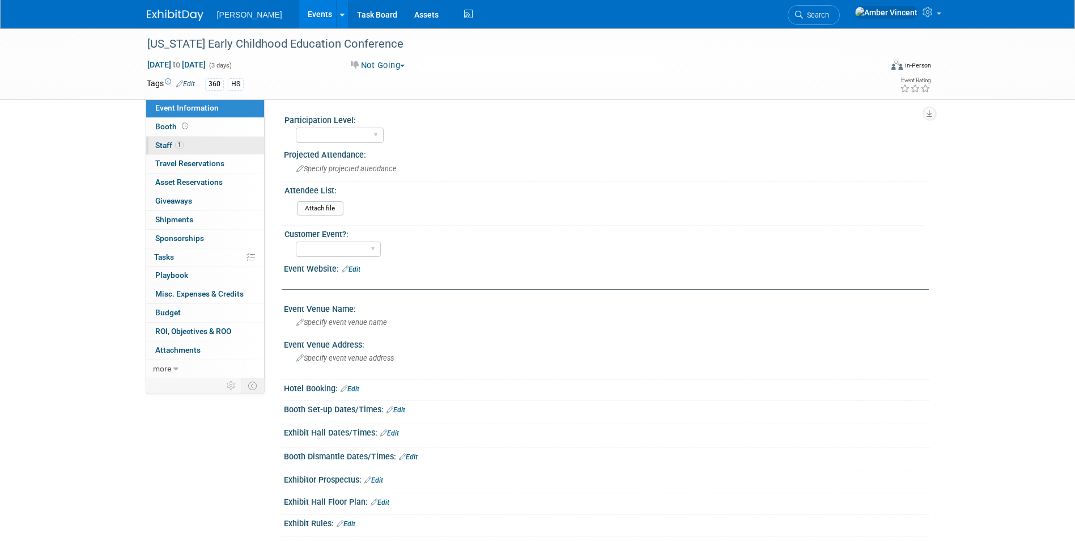
click at [211, 143] on link "1 Staff 1" at bounding box center [205, 146] width 118 height 18
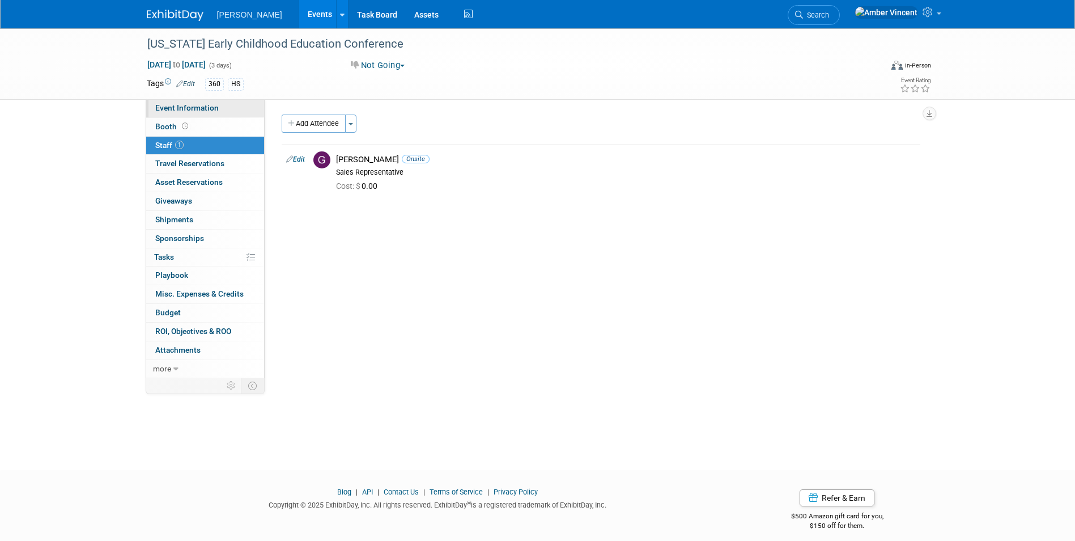
click at [192, 106] on span "Event Information" at bounding box center [186, 107] width 63 height 9
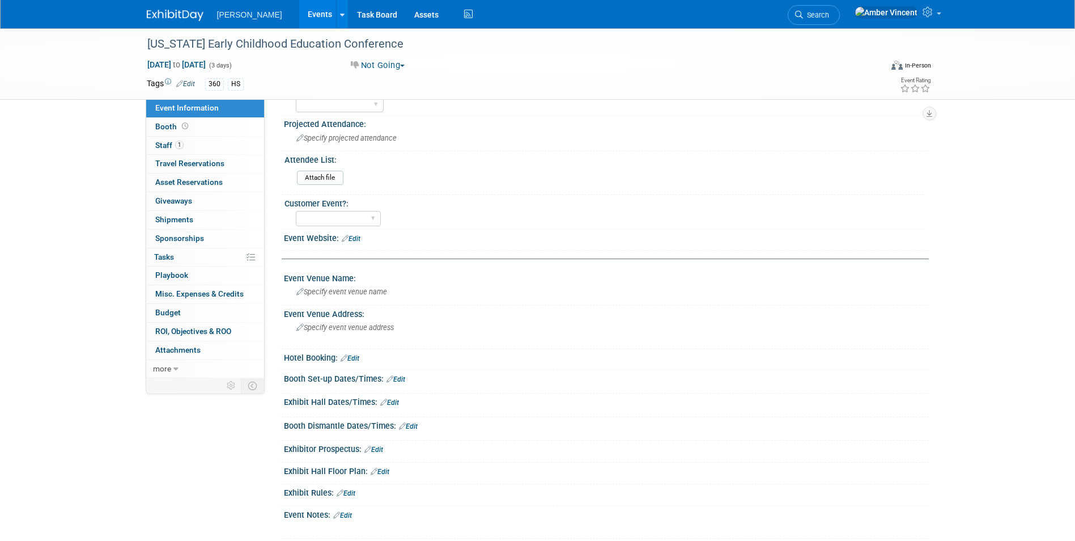
scroll to position [57, 0]
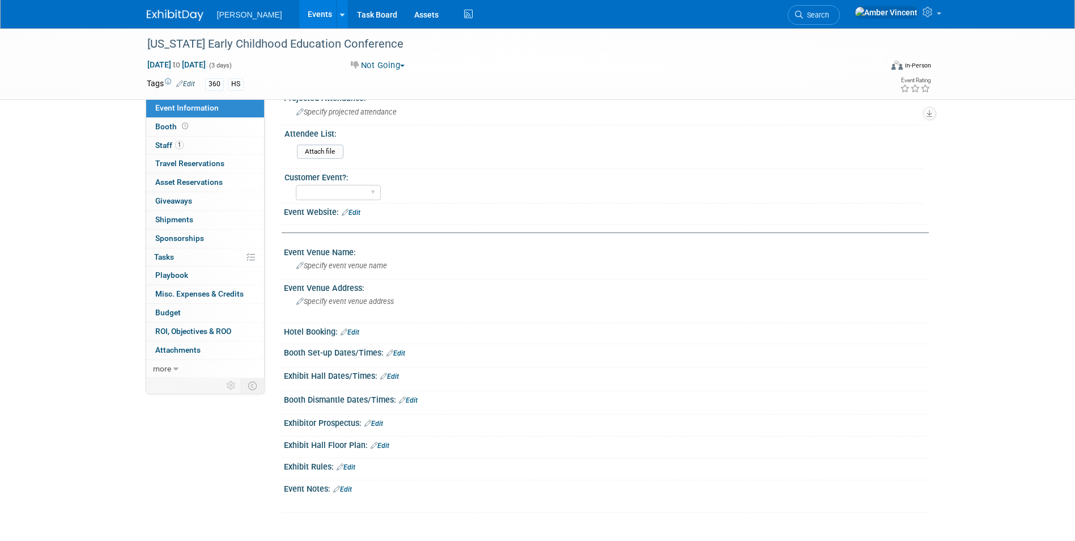
click at [354, 333] on link "Edit" at bounding box center [350, 332] width 19 height 8
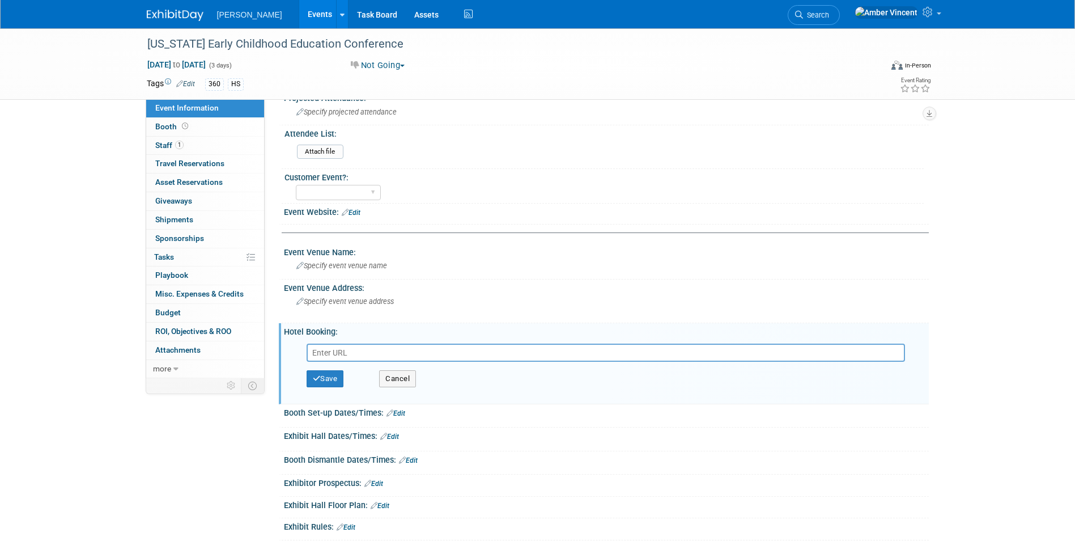
drag, startPoint x: 358, startPoint y: 213, endPoint x: 352, endPoint y: 215, distance: 6.1
click at [358, 213] on link "Edit" at bounding box center [351, 213] width 19 height 8
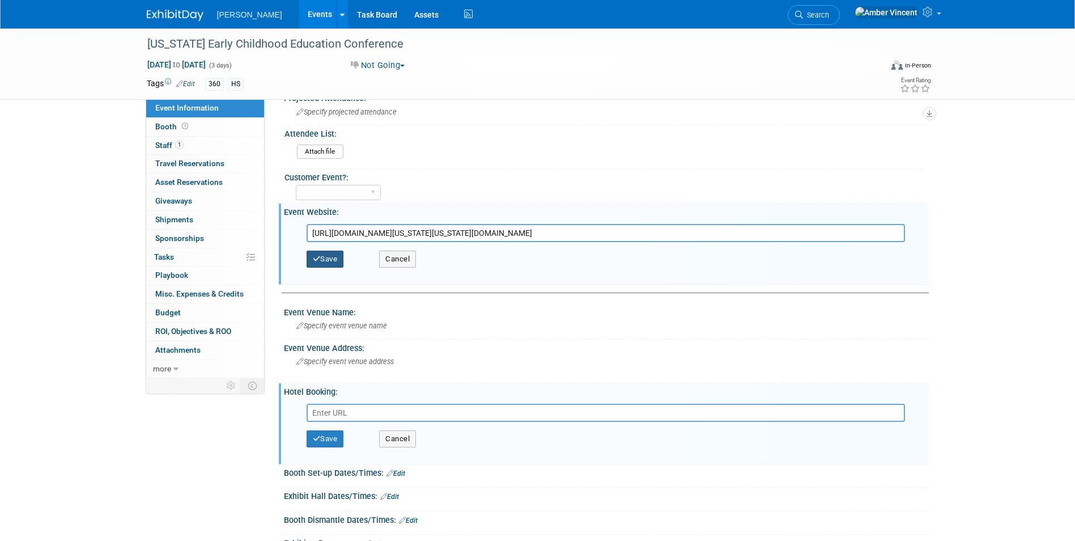
type input "[URL][DOMAIN_NAME][US_STATE][US_STATE][DOMAIN_NAME]"
click at [334, 260] on button "Save" at bounding box center [325, 258] width 37 height 17
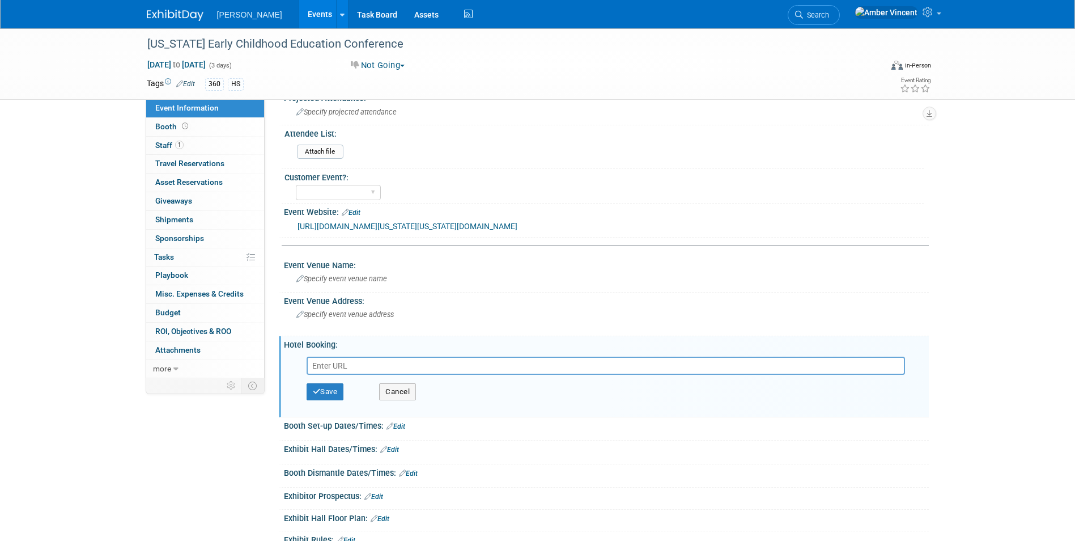
click at [345, 368] on input "text" at bounding box center [606, 365] width 598 height 18
paste input "[URL][DOMAIN_NAME][US_STATE]"
type input "[URL][DOMAIN_NAME][US_STATE]"
click at [316, 392] on icon "button" at bounding box center [317, 391] width 8 height 7
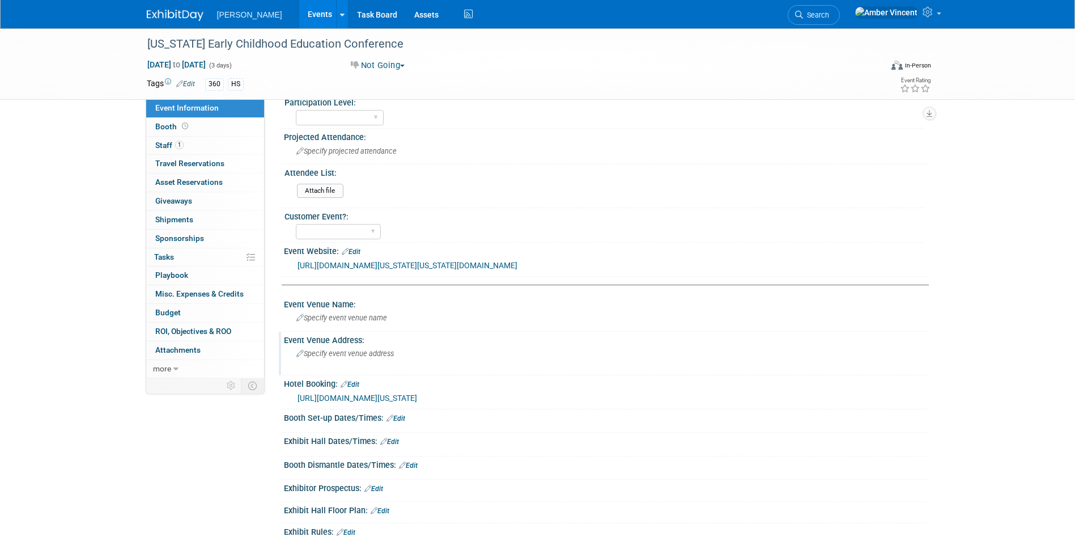
scroll to position [0, 0]
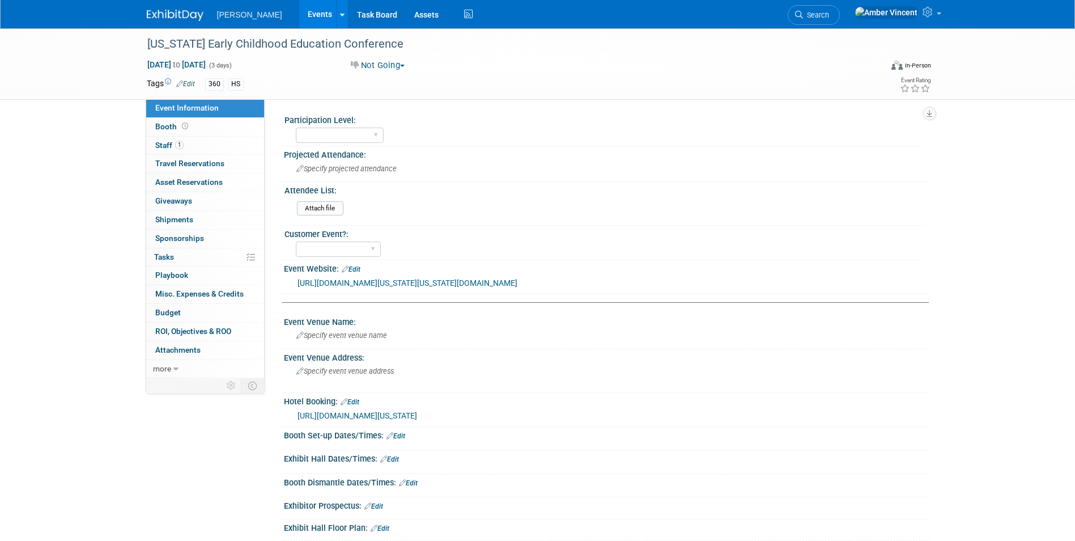
click at [190, 109] on span "Event Information" at bounding box center [186, 107] width 63 height 9
